Goal: Task Accomplishment & Management: Manage account settings

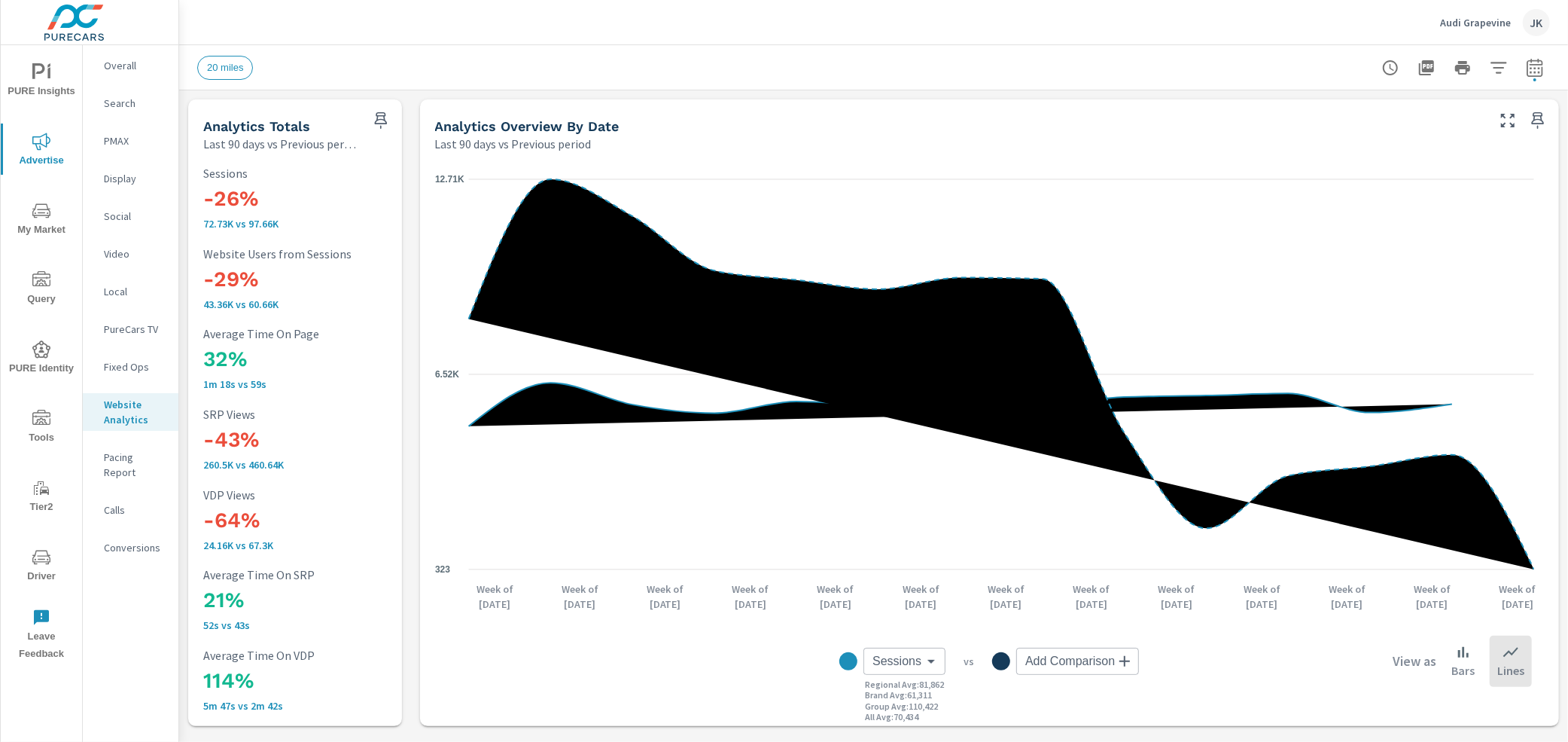
scroll to position [1, 0]
click at [1537, 18] on div "JK" at bounding box center [1536, 22] width 27 height 27
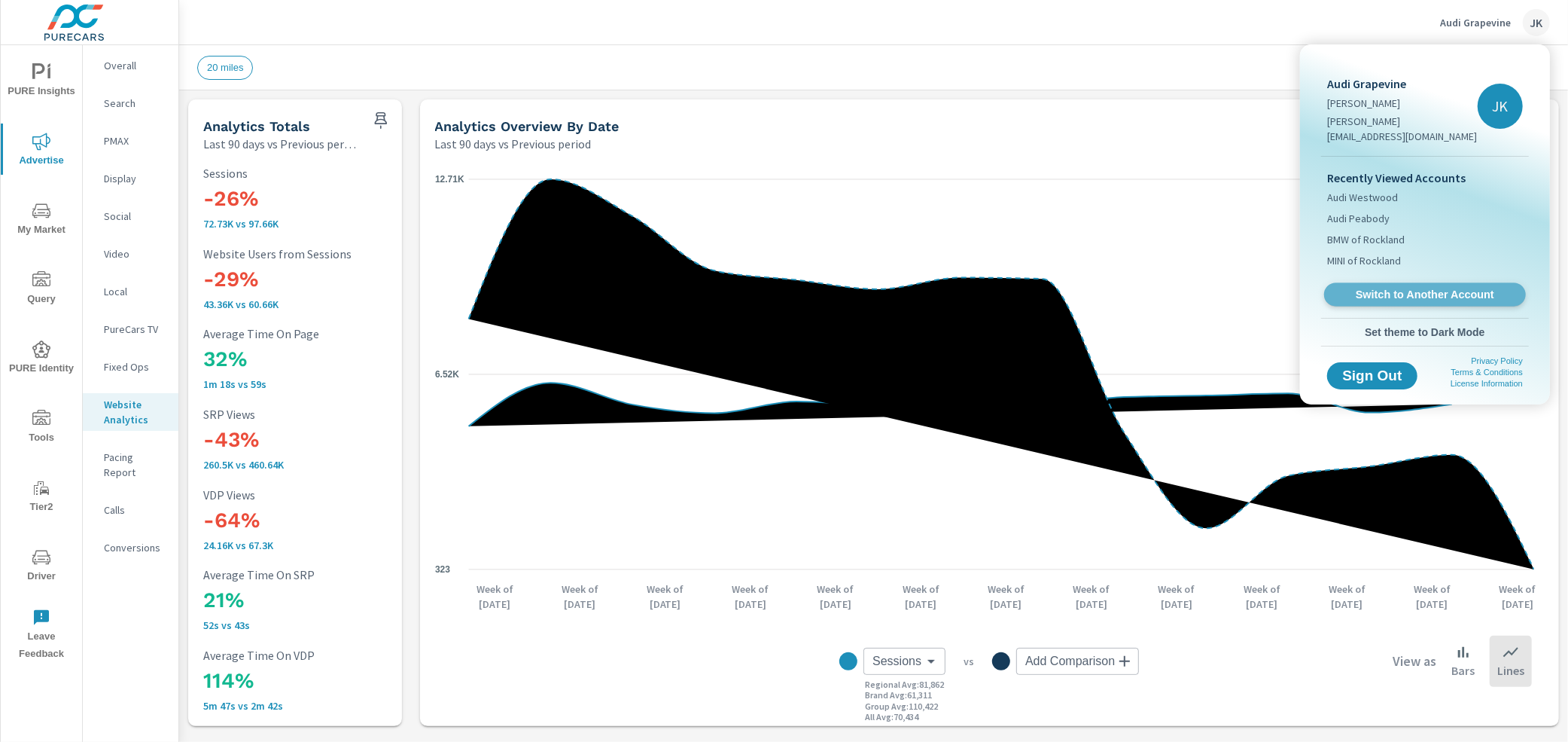
click at [1436, 287] on span "Switch to Another Account" at bounding box center [1425, 294] width 185 height 14
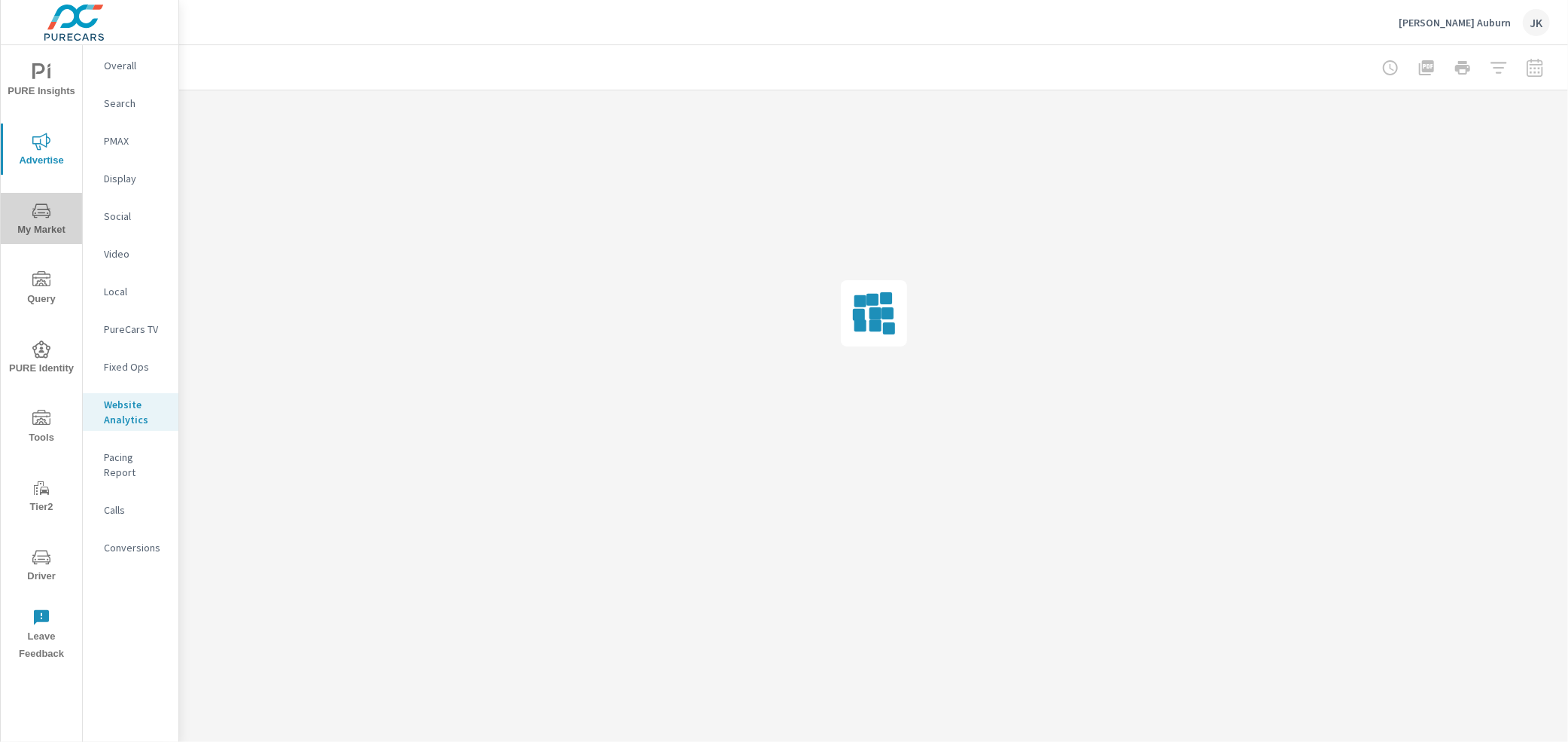
click at [45, 206] on icon "nav menu" at bounding box center [42, 211] width 18 height 18
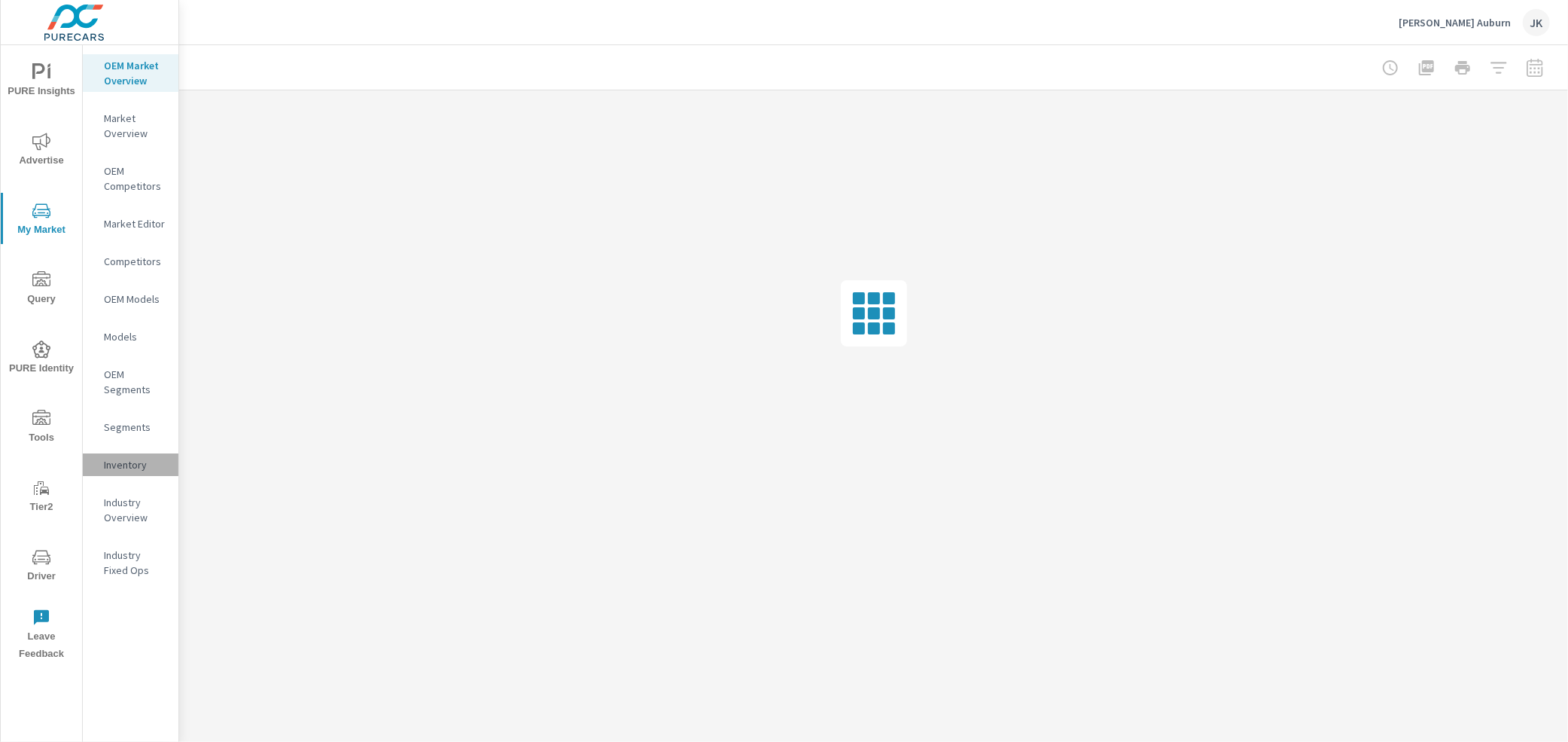
click at [117, 470] on p "Inventory" at bounding box center [135, 465] width 63 height 15
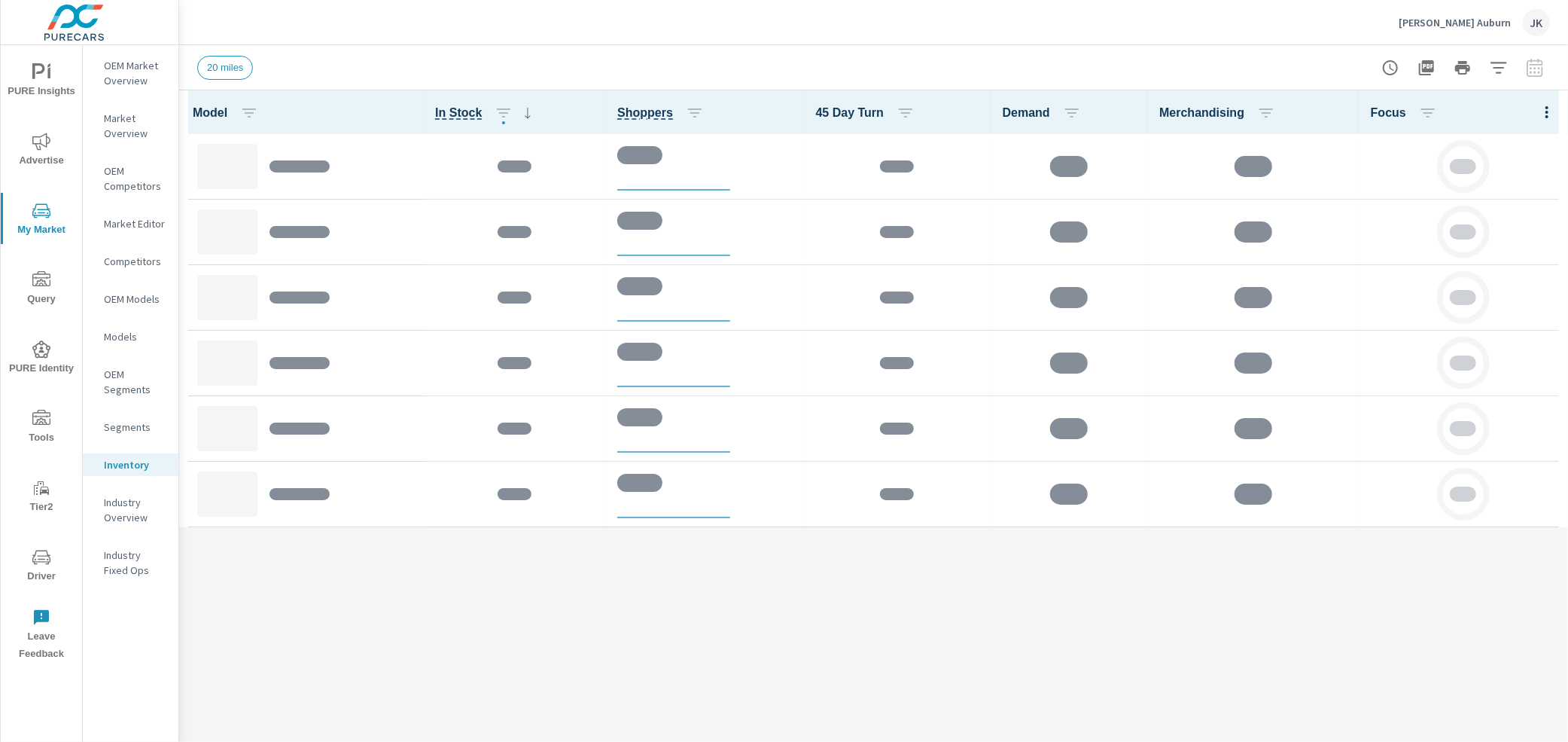
click at [1550, 113] on div at bounding box center [1547, 112] width 42 height 43
click at [1473, 590] on div "Model In Stock Shoppers 45 Day Turn Demand Merchandising Focus" at bounding box center [874, 416] width 1389 height 651
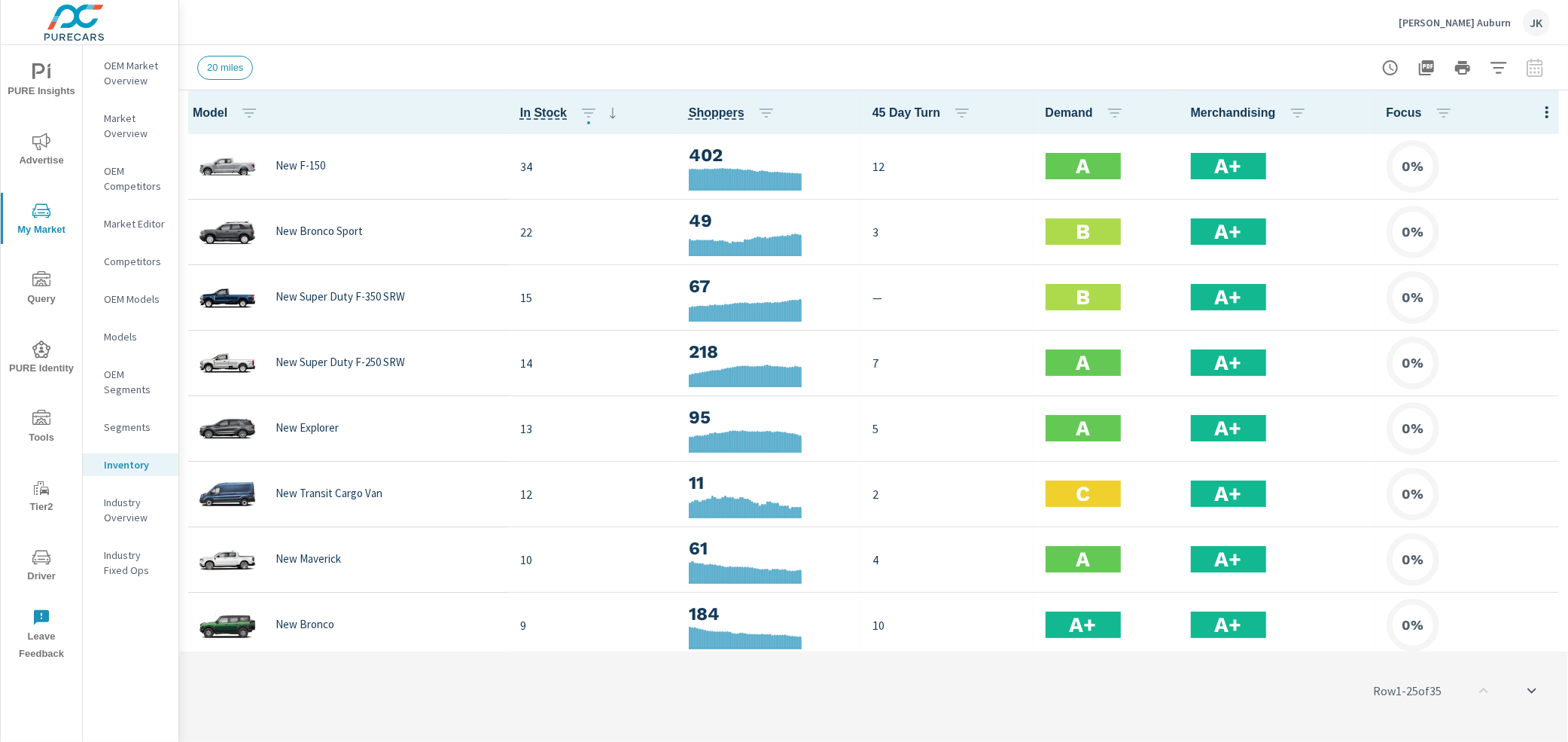
scroll to position [1, 0]
click at [1540, 114] on th "Focus" at bounding box center [1472, 112] width 194 height 43
click at [1538, 110] on icon "button" at bounding box center [1547, 113] width 18 height 18
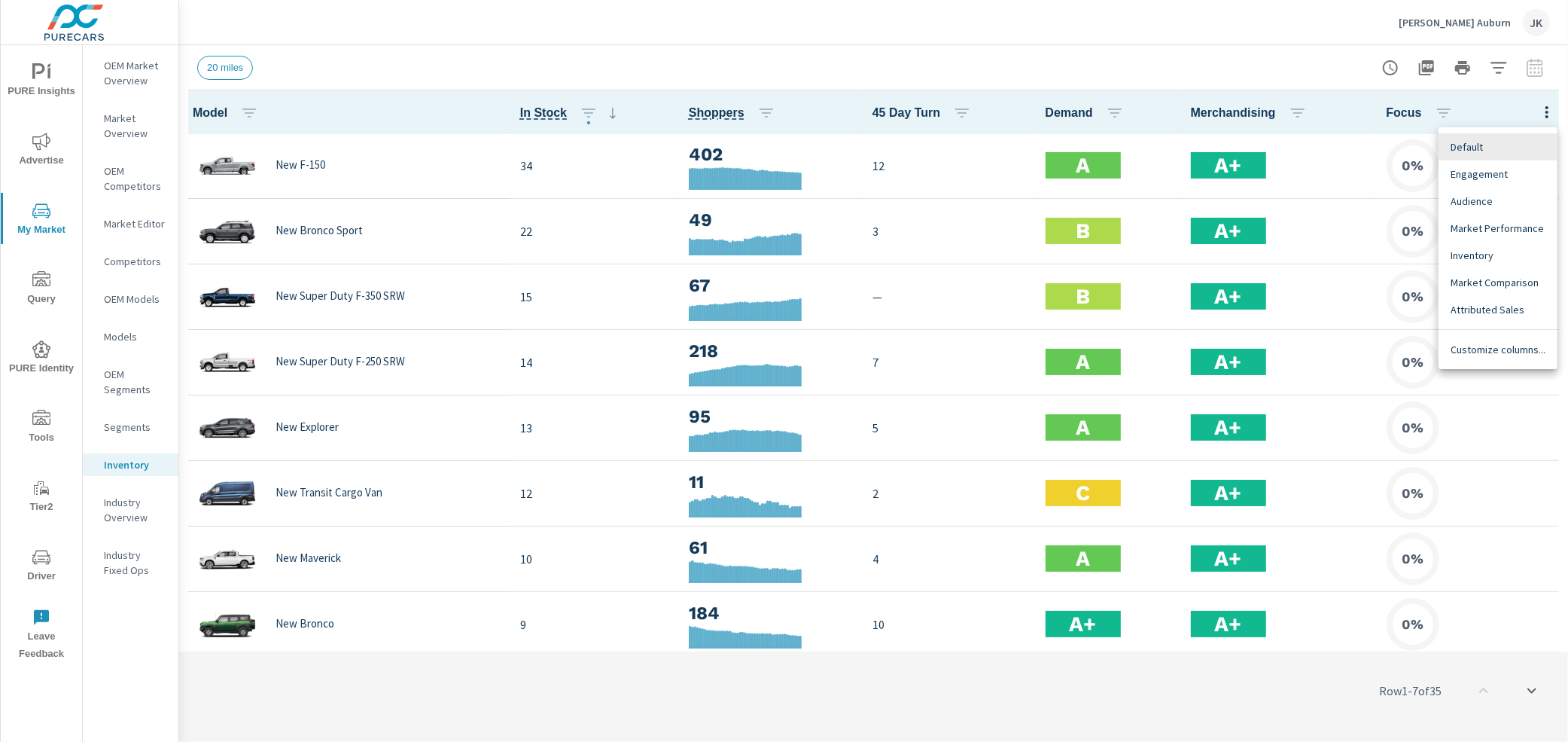
click at [1479, 352] on span "Customize columns..." at bounding box center [1498, 349] width 95 height 15
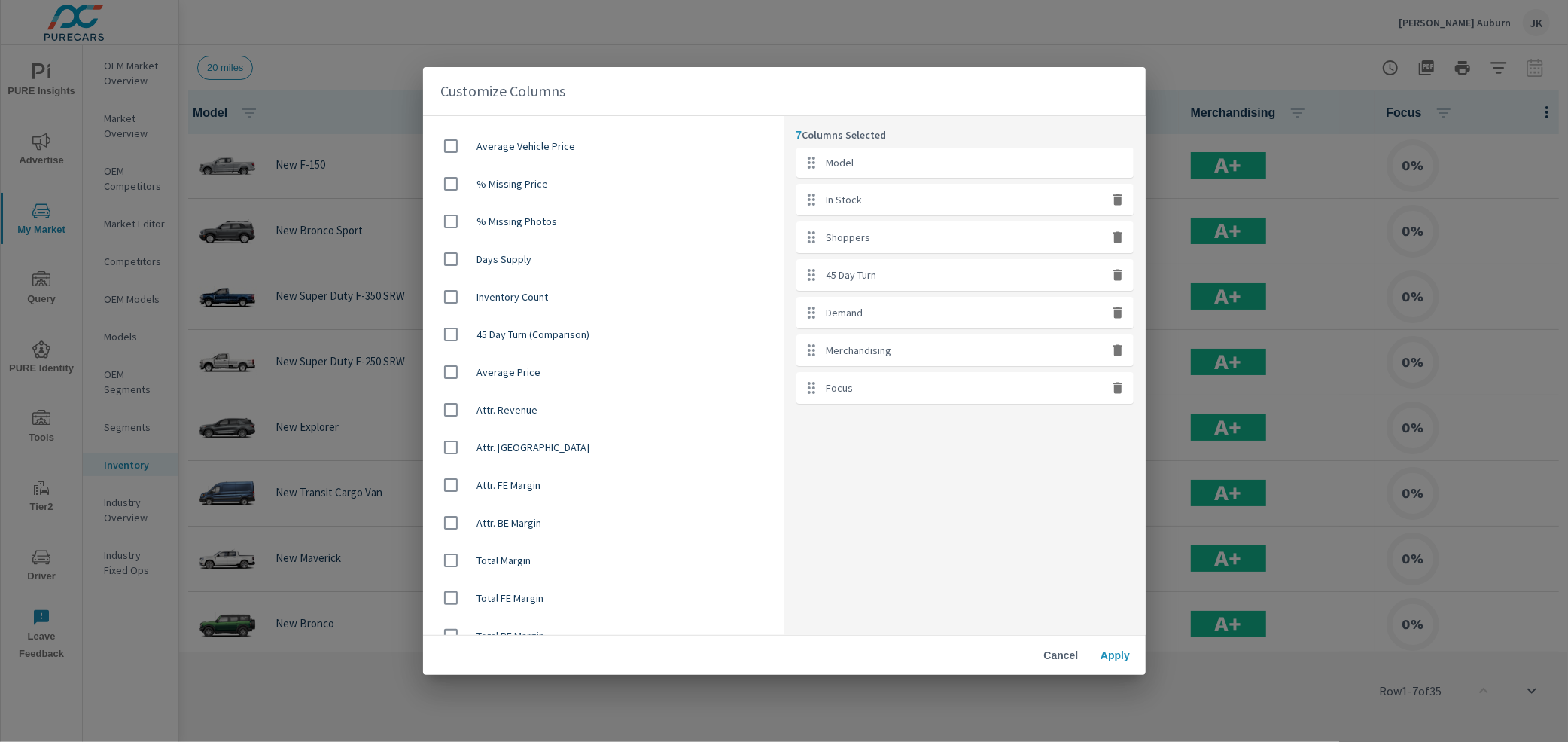
scroll to position [1017, 0]
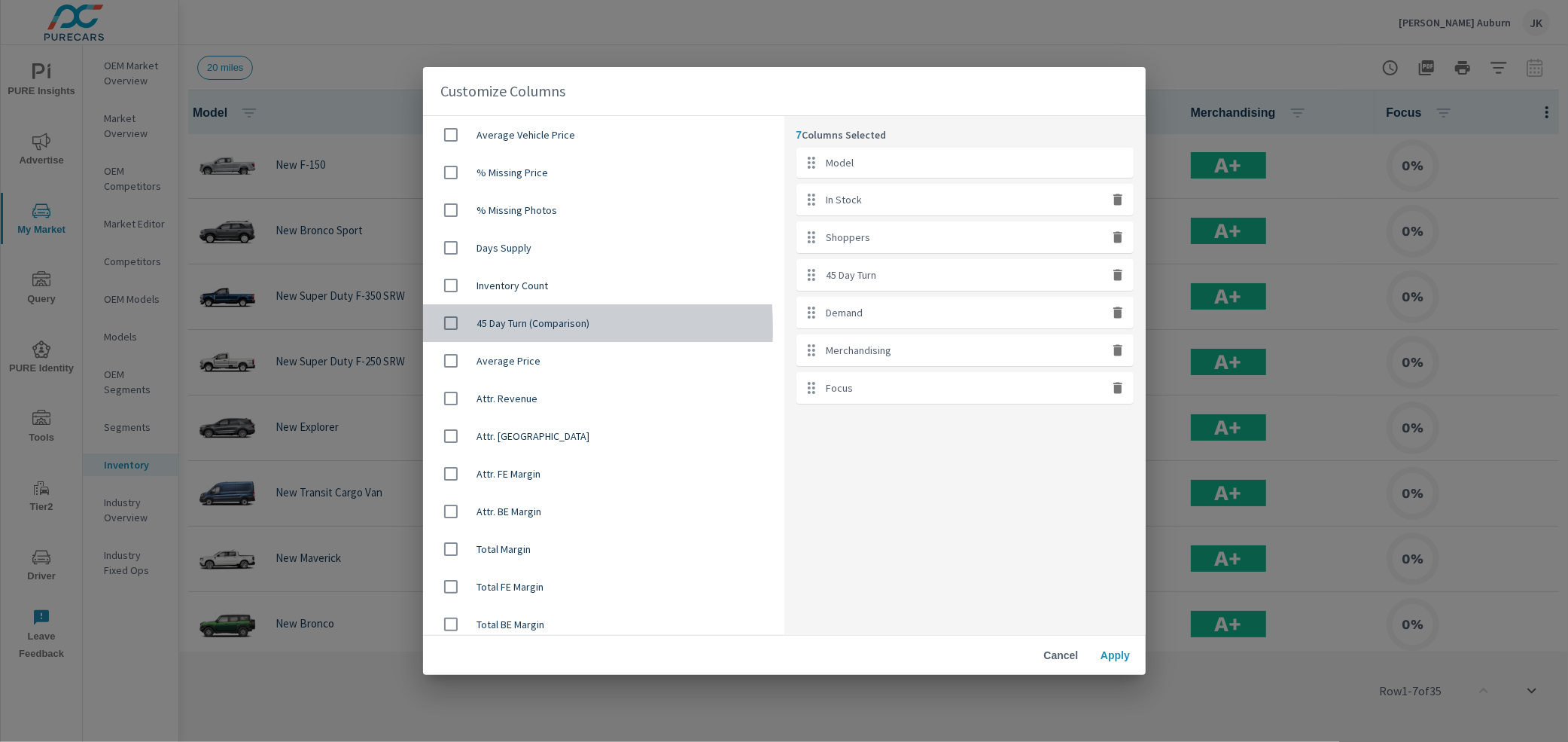
drag, startPoint x: 446, startPoint y: 328, endPoint x: 452, endPoint y: 299, distance: 29.6
click at [446, 327] on input "checkbox" at bounding box center [451, 323] width 31 height 31
checkbox input "true"
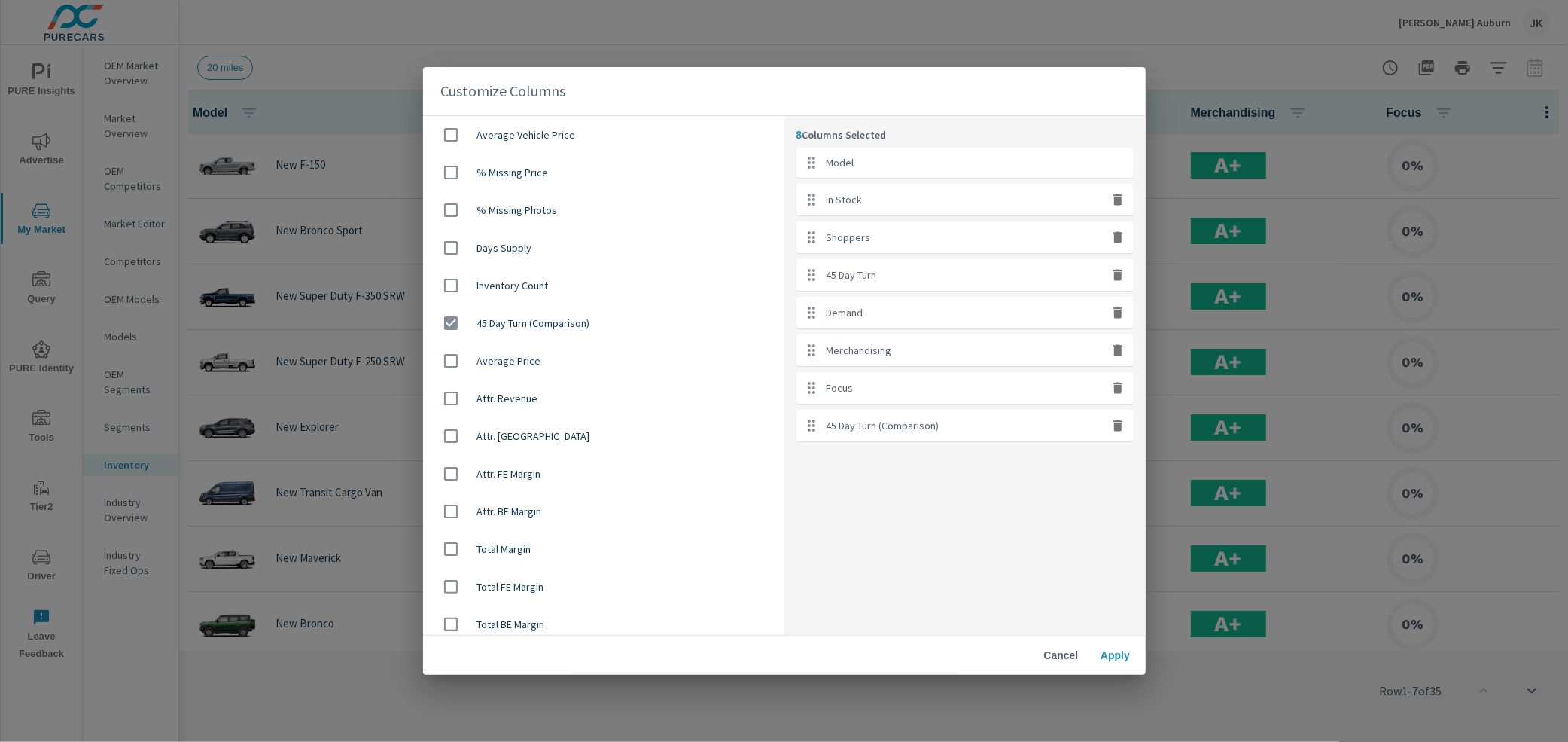
click at [444, 238] on input "checkbox" at bounding box center [451, 248] width 31 height 31
checkbox input "true"
click at [1118, 391] on icon "button" at bounding box center [1118, 387] width 9 height 11
checkbox input "false"
click at [1115, 240] on icon "button" at bounding box center [1118, 237] width 9 height 11
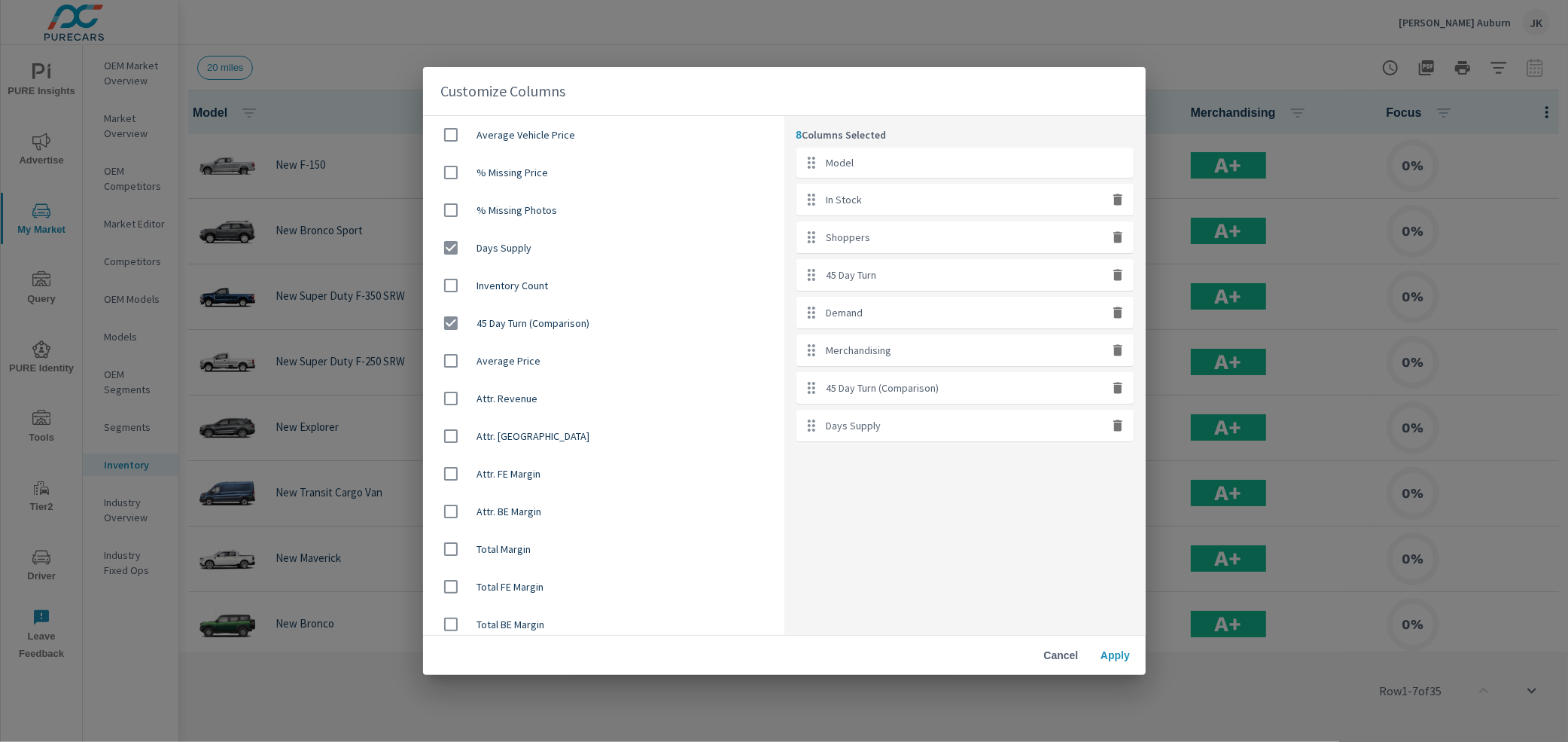
checkbox input "false"
drag, startPoint x: 1024, startPoint y: 284, endPoint x: 1024, endPoint y: 235, distance: 49.0
click at [1024, 235] on ul "Model In Stock 45 Day Turn Demand Merchandising 45 Day Turn (Comparison) Days S…" at bounding box center [964, 275] width 337 height 256
click at [904, 277] on div "45 Day Turn" at bounding box center [964, 274] width 337 height 31
drag, startPoint x: 909, startPoint y: 338, endPoint x: 906, endPoint y: 297, distance: 41.1
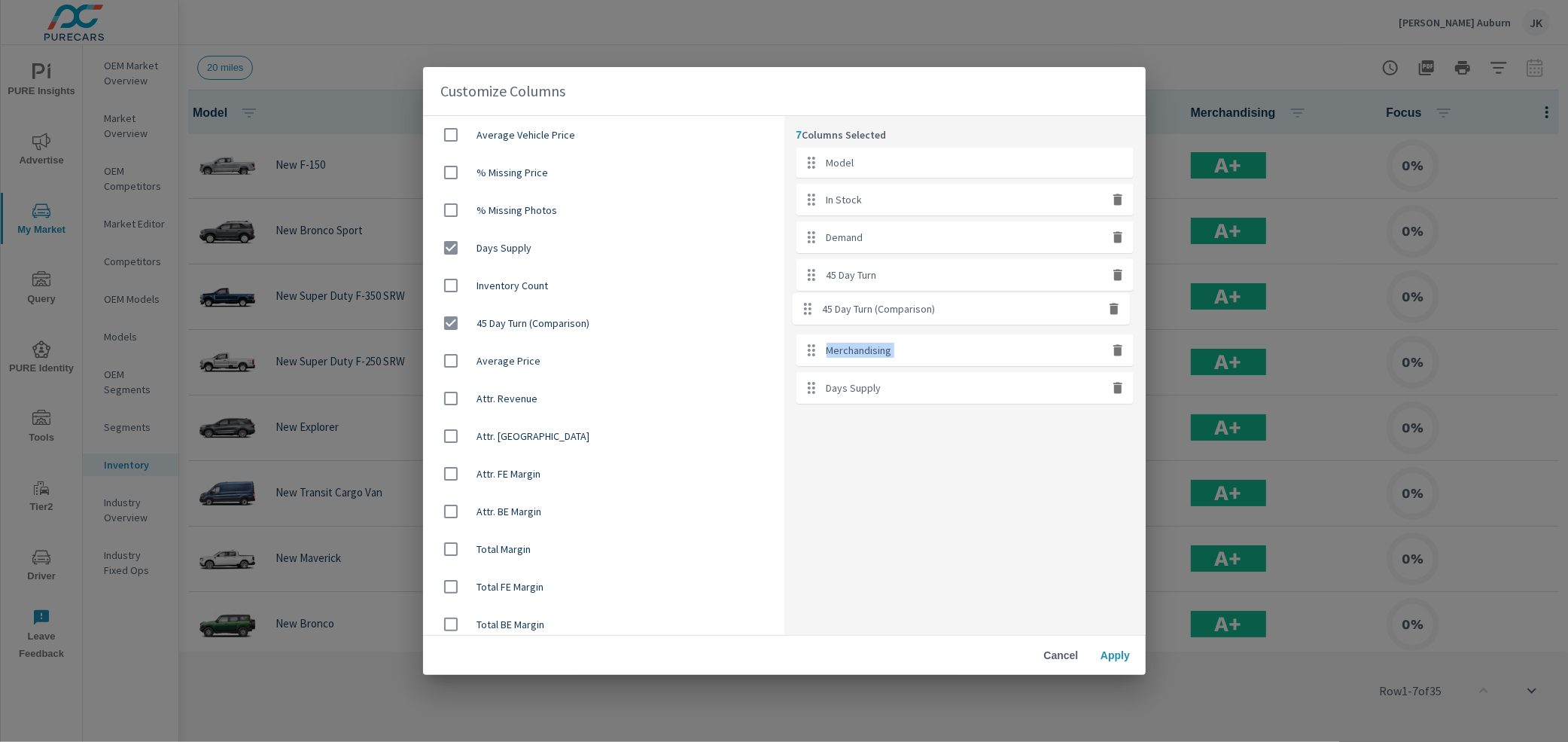
click at [906, 297] on ul "Model In Stock Demand 45 Day Turn Merchandising 45 Day Turn (Comparison) Days S…" at bounding box center [964, 275] width 337 height 256
click at [1111, 348] on icon "button" at bounding box center [1117, 350] width 15 height 15
checkbox input "false"
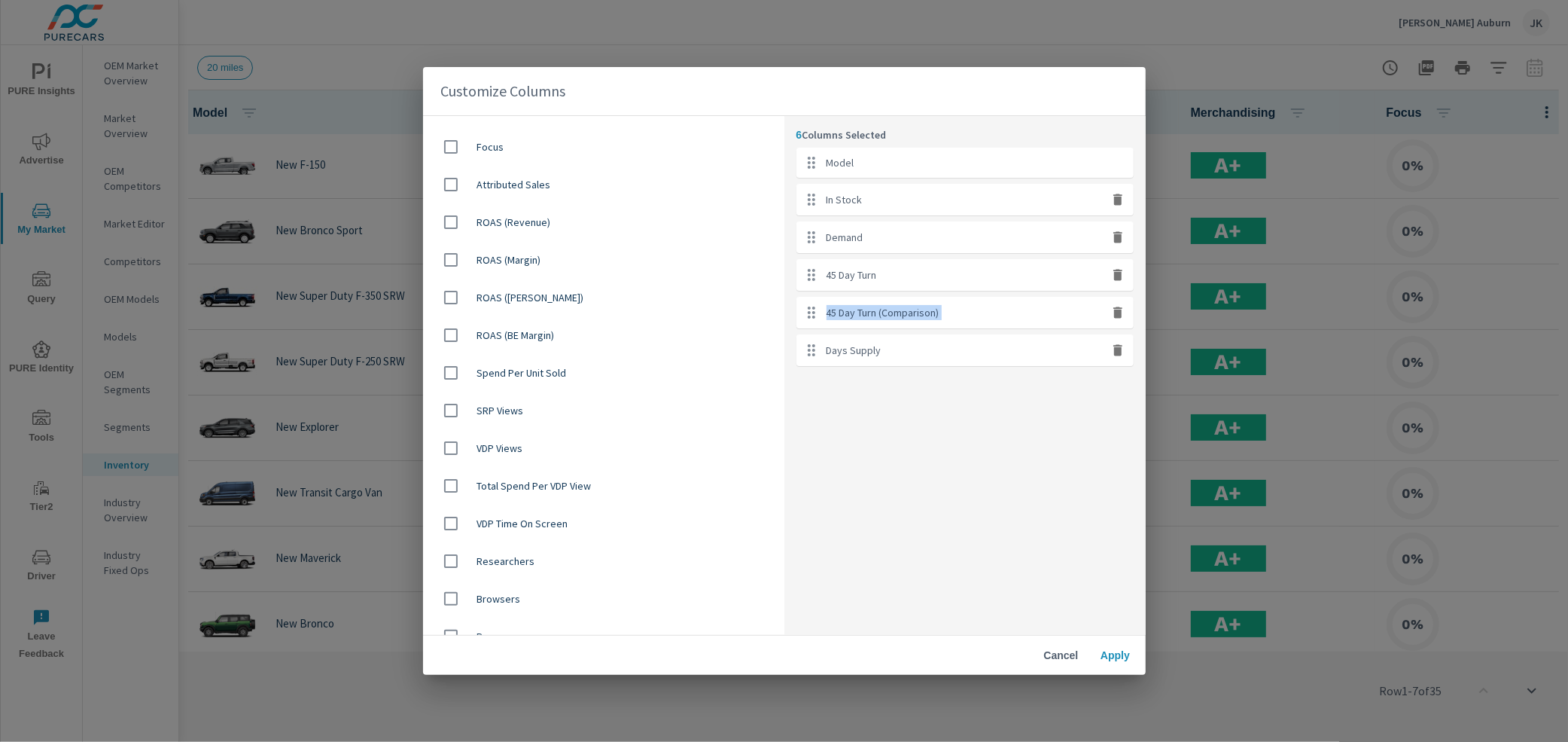
scroll to position [235, 0]
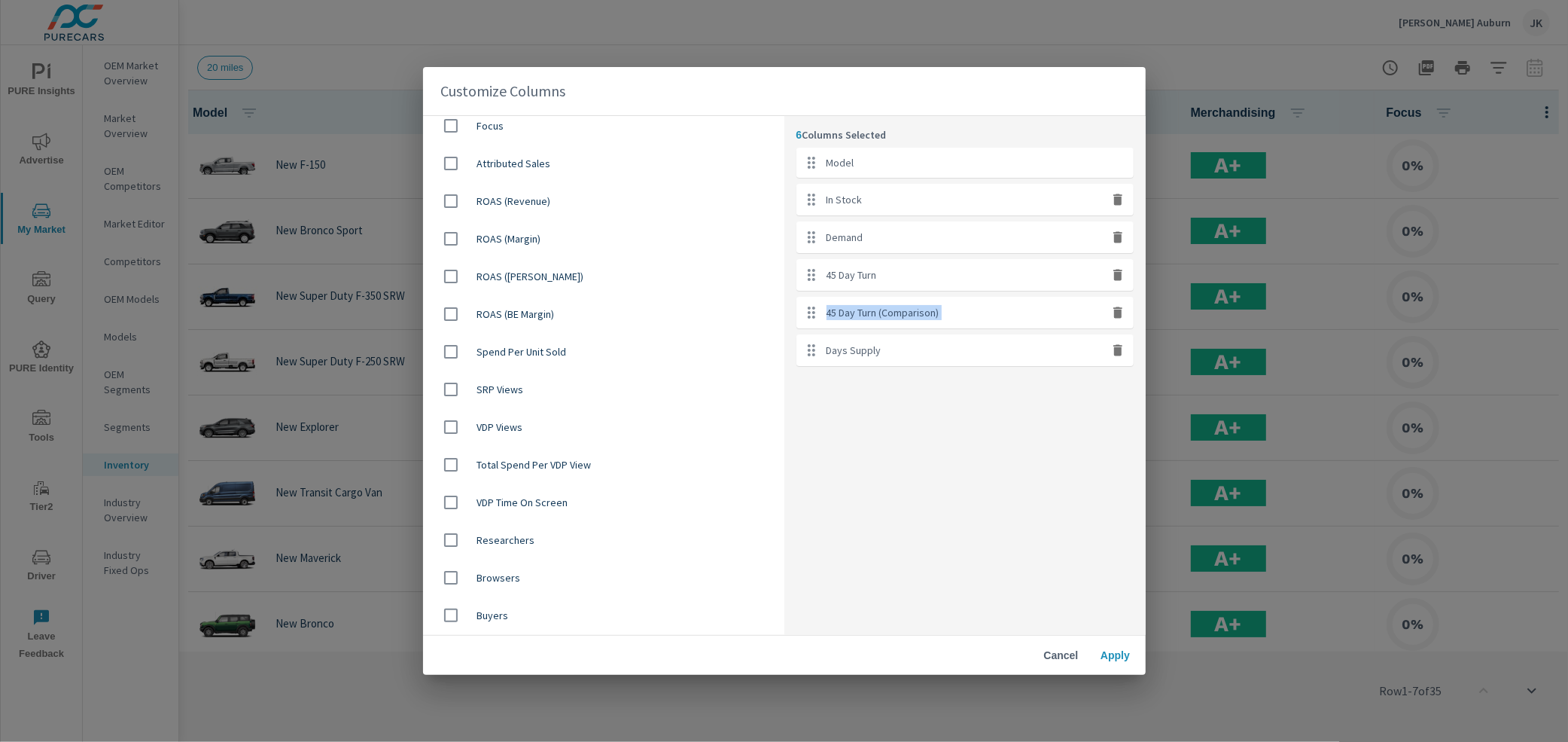
click at [450, 540] on input "checkbox" at bounding box center [451, 540] width 31 height 31
checkbox input "true"
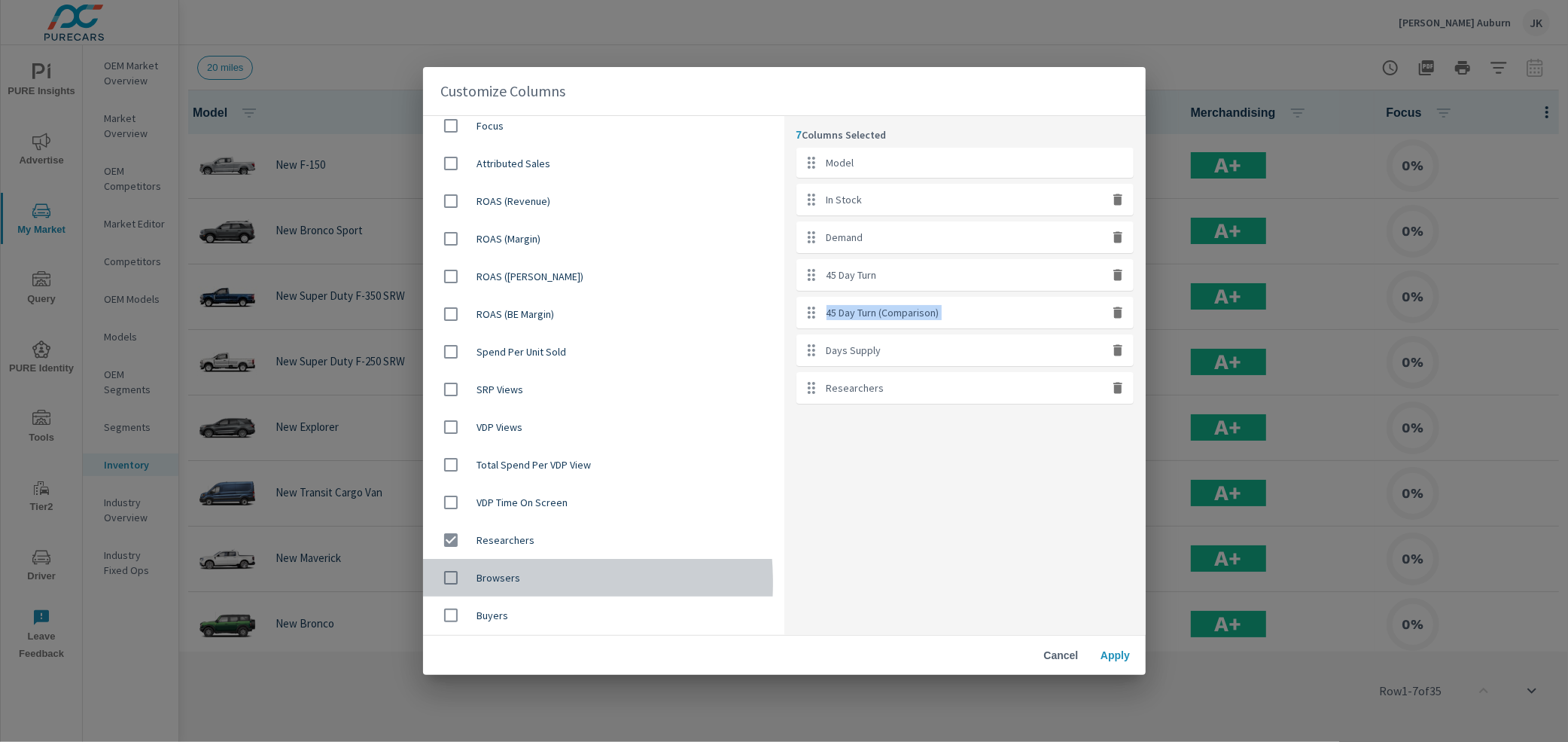
click at [450, 583] on input "checkbox" at bounding box center [451, 578] width 31 height 31
checkbox input "true"
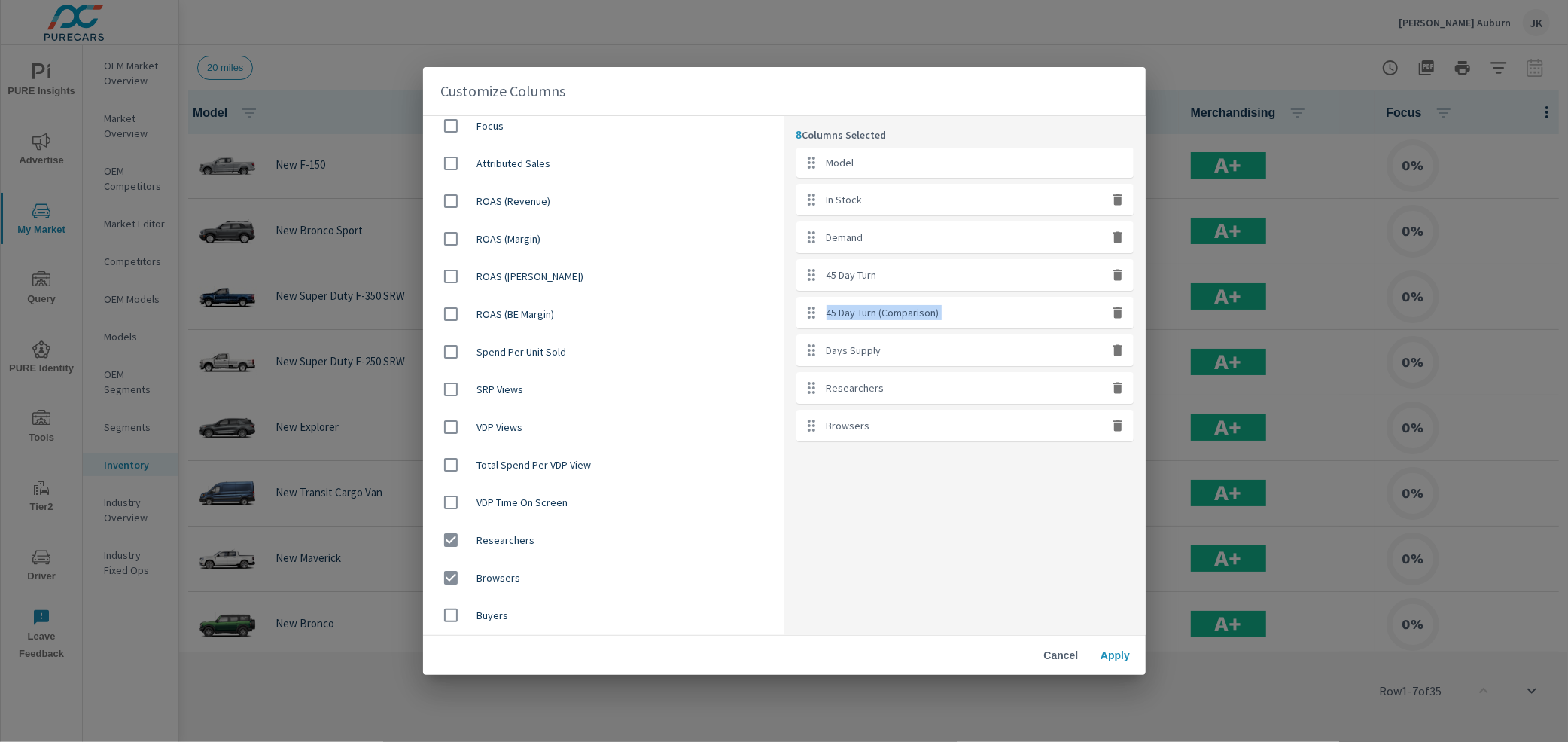
click at [454, 626] on input "checkbox" at bounding box center [451, 615] width 31 height 31
checkbox input "true"
click at [1099, 654] on span "Apply" at bounding box center [1116, 655] width 36 height 14
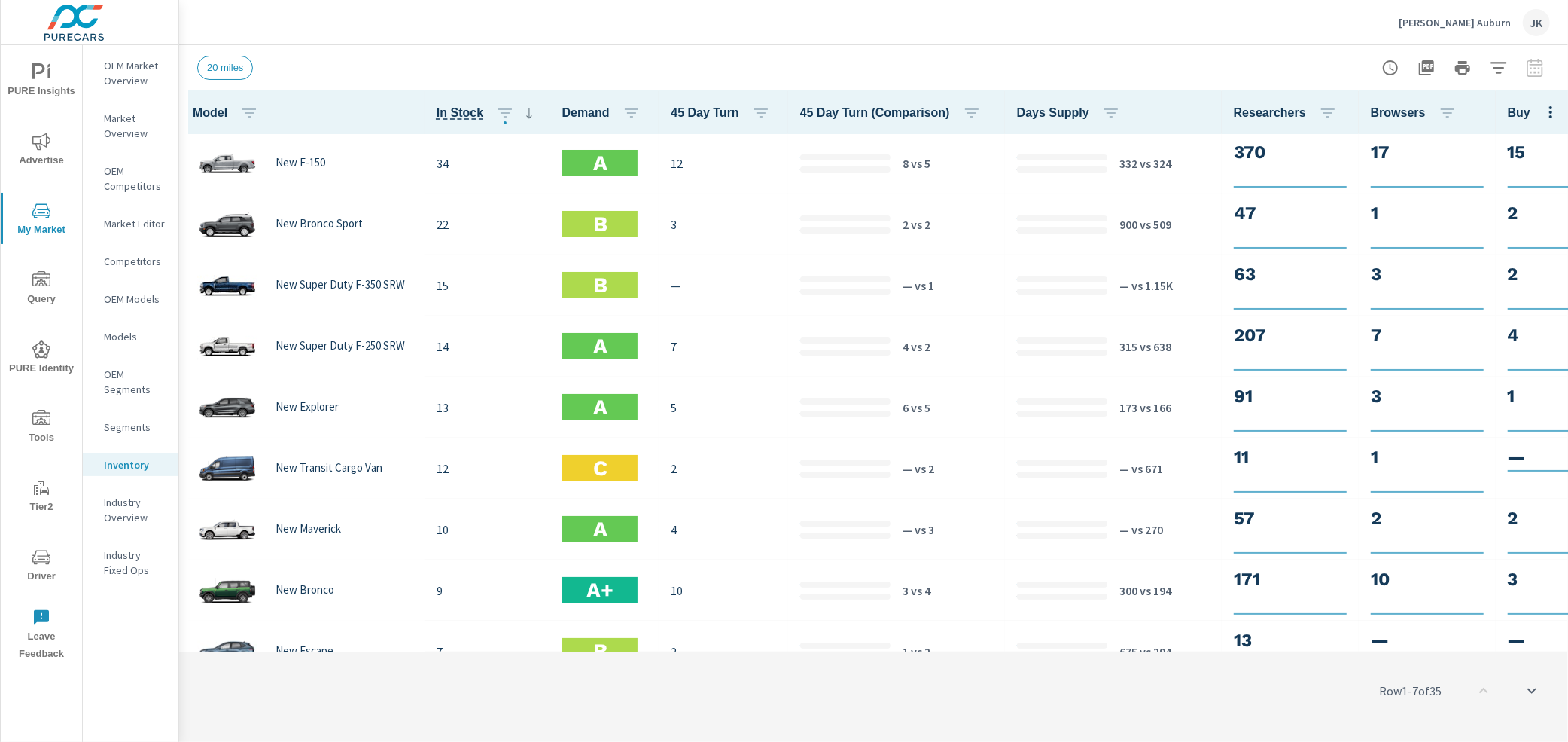
click at [1118, 657] on span "Apply" at bounding box center [1116, 655] width 36 height 14
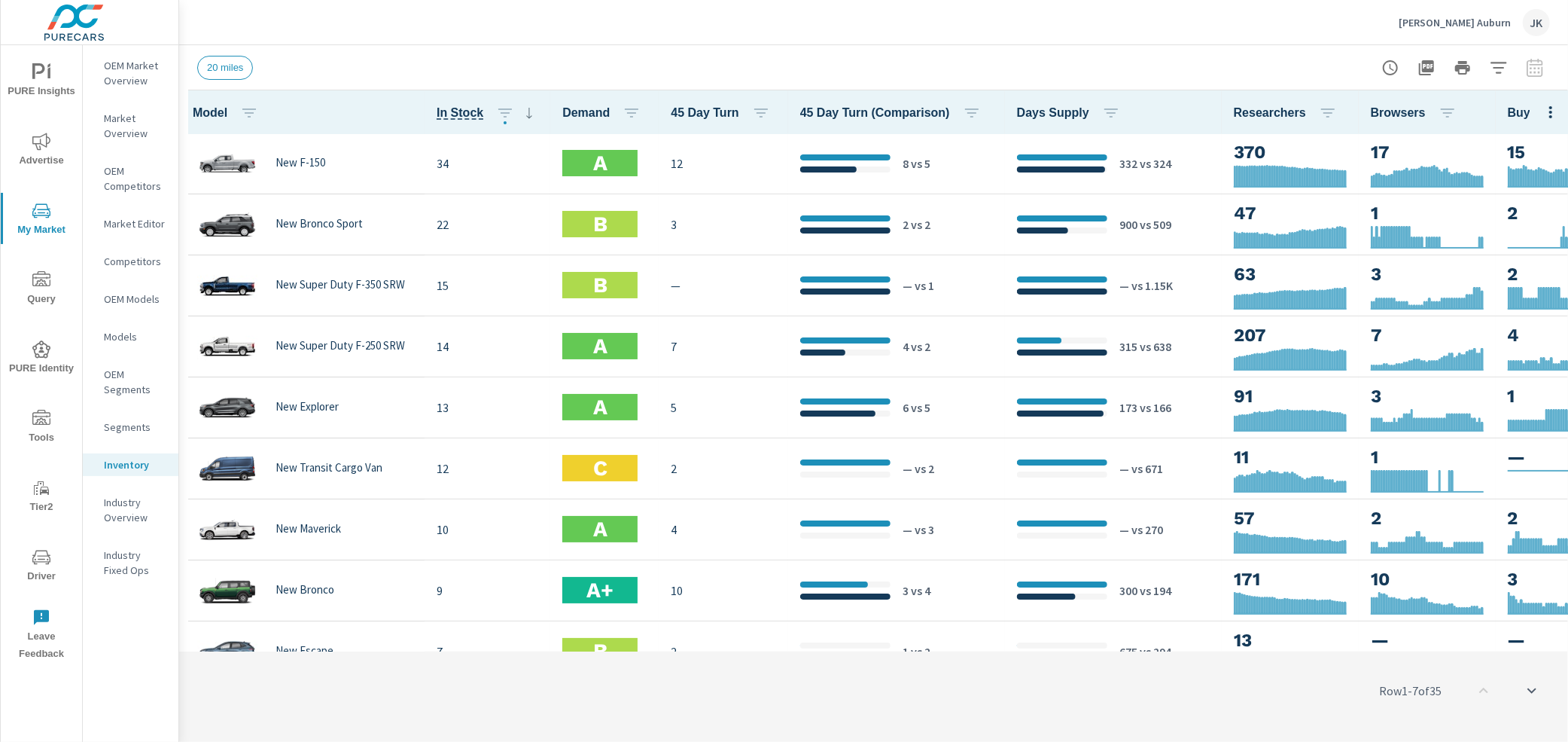
click at [1501, 54] on button "button" at bounding box center [1499, 67] width 30 height 30
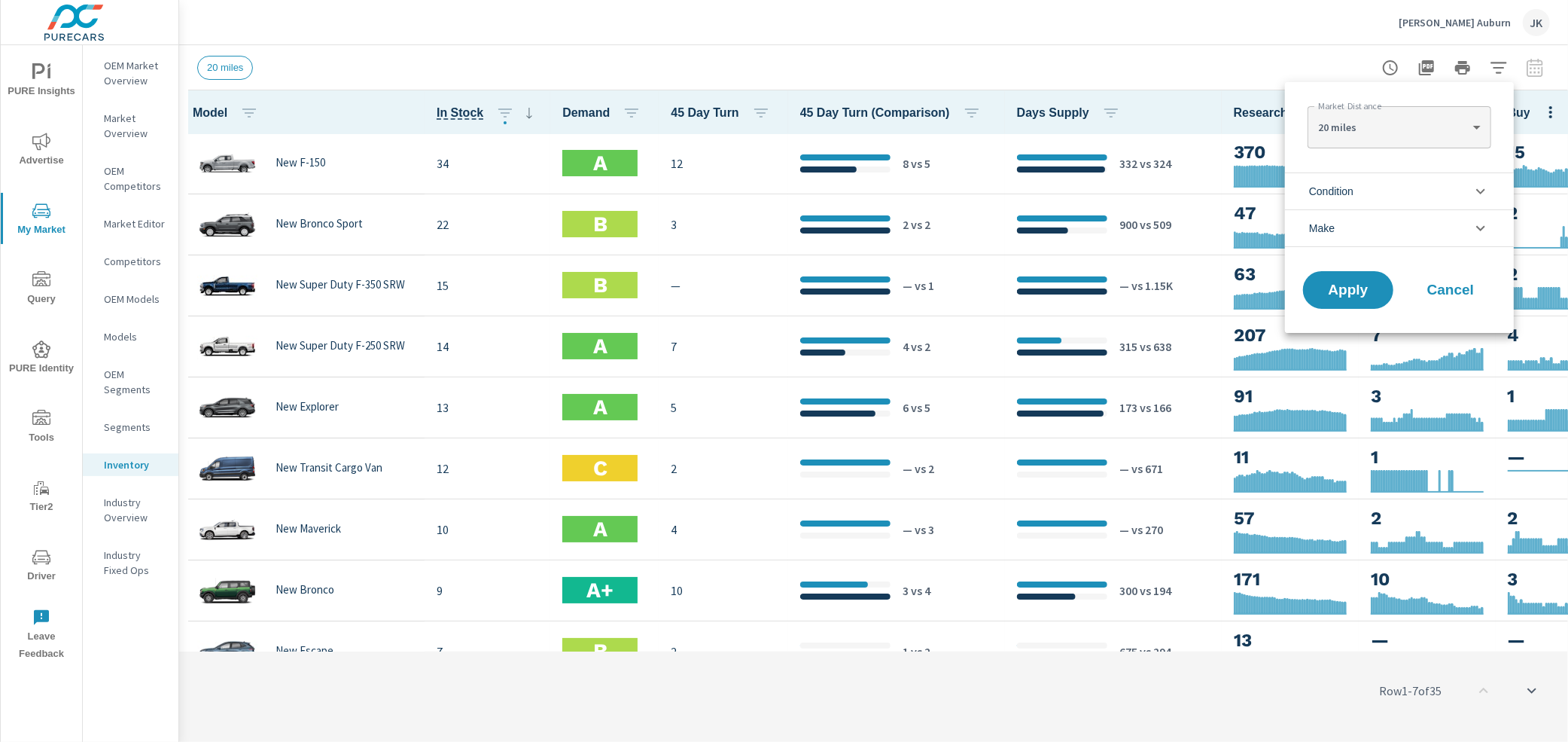
click at [1450, 112] on div "20 miles 20 ​" at bounding box center [1399, 128] width 183 height 43
click at [1472, 124] on body "PURE Insights Advertise My Market Query PURE Identity Tools Tier2 Driver Leave …" at bounding box center [784, 371] width 1568 height 742
click at [1395, 203] on li "50 miles" at bounding box center [1399, 200] width 183 height 24
type Distance "50"
click at [1348, 302] on button "Apply" at bounding box center [1347, 290] width 93 height 39
